Goal: Task Accomplishment & Management: Manage account settings

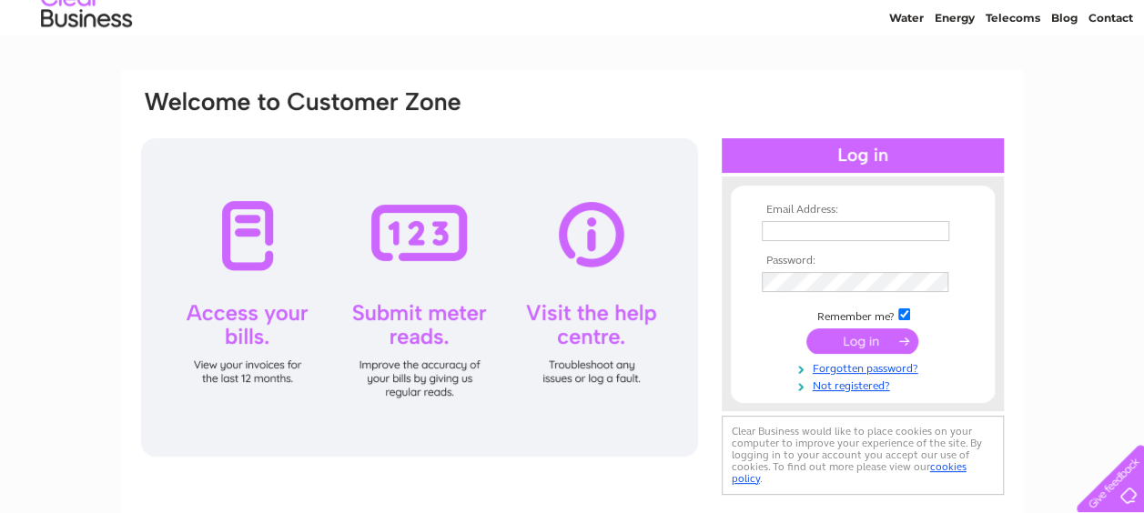
scroll to position [91, 0]
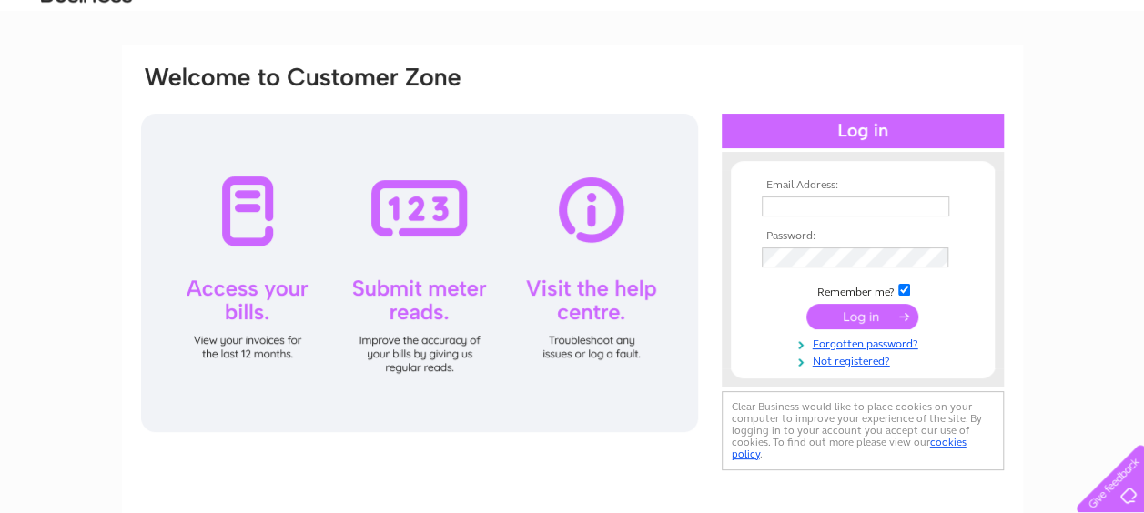
type input "[EMAIL_ADDRESS][DOMAIN_NAME]"
click at [870, 311] on input "submit" at bounding box center [863, 316] width 112 height 25
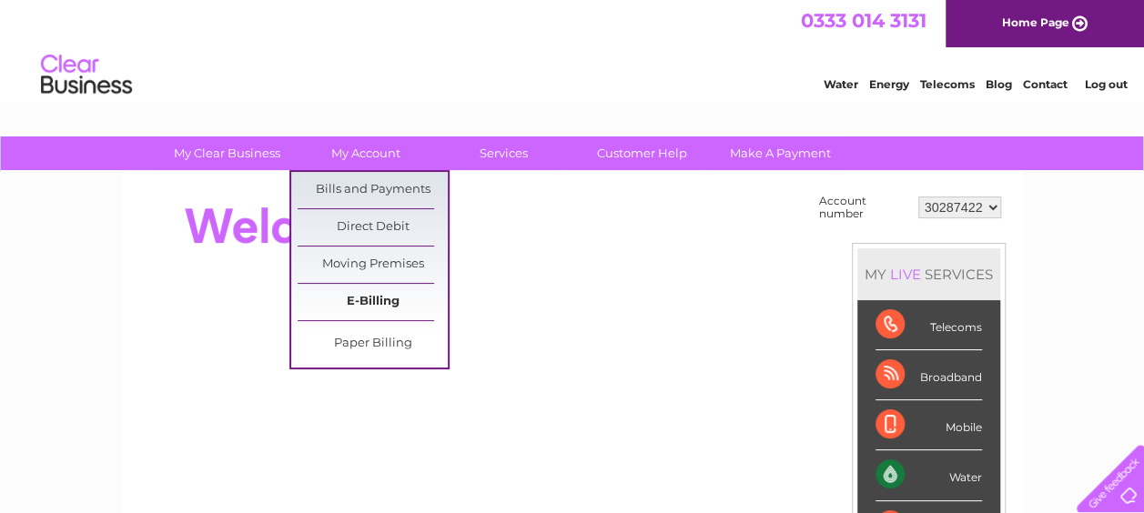
click at [368, 300] on link "E-Billing" at bounding box center [373, 302] width 150 height 36
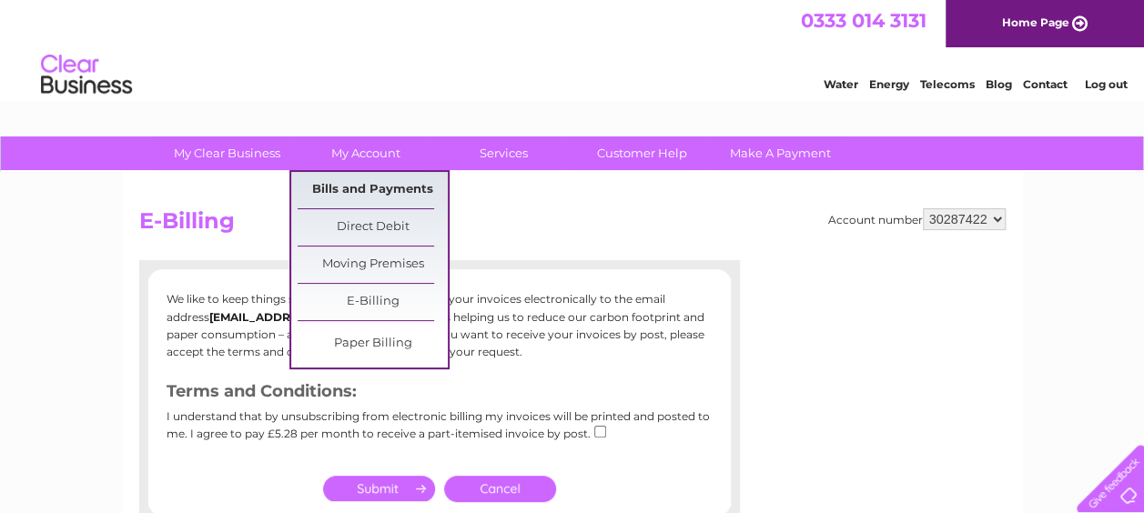
click at [370, 183] on link "Bills and Payments" at bounding box center [373, 190] width 150 height 36
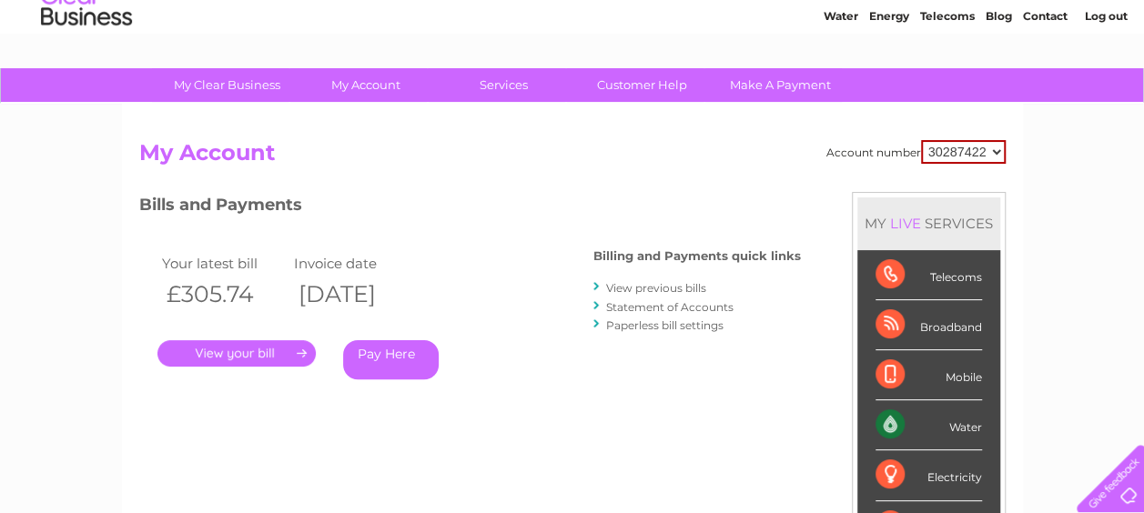
scroll to position [91, 0]
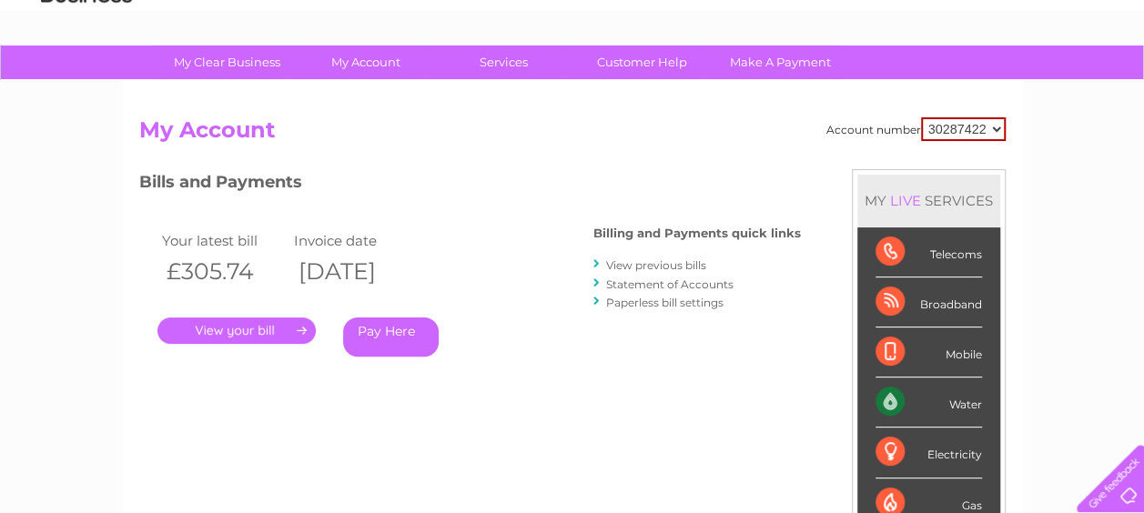
click at [279, 326] on link "." at bounding box center [236, 331] width 158 height 26
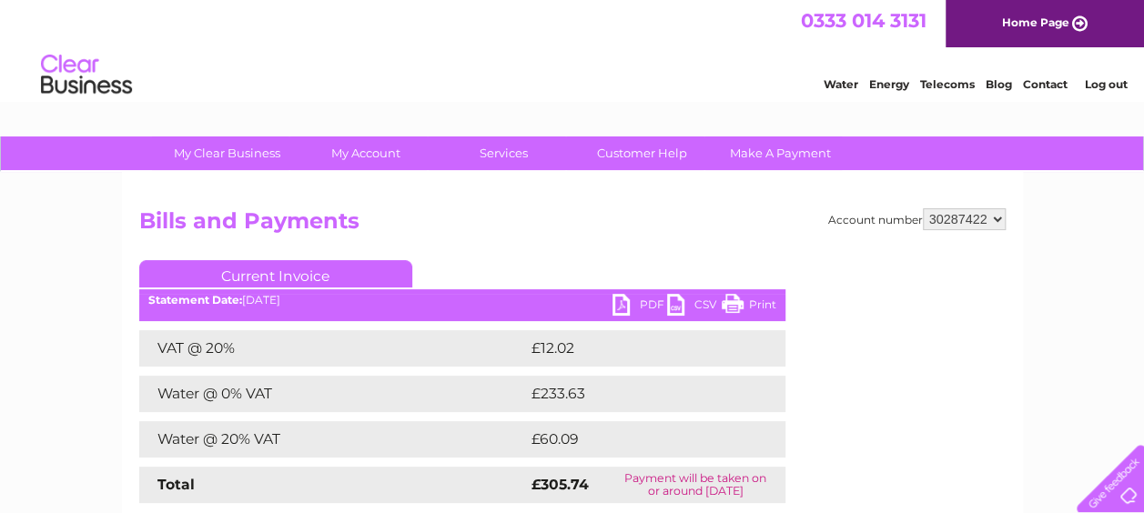
click at [624, 304] on link "PDF" at bounding box center [640, 307] width 55 height 26
